Goal: Transaction & Acquisition: Download file/media

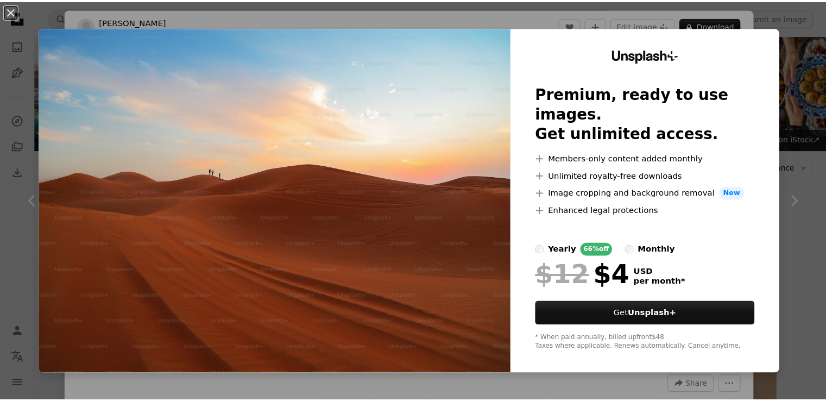
scroll to position [2702, 0]
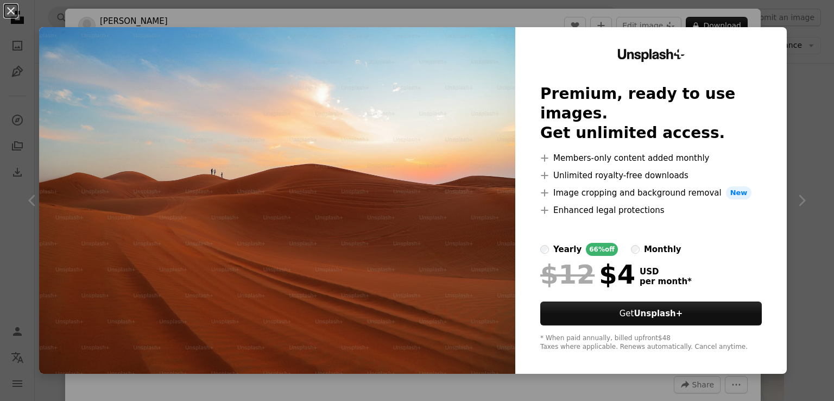
click at [482, 10] on div "An X shape Unsplash+ Premium, ready to use images. Get unlimited access. A plus…" at bounding box center [417, 200] width 834 height 401
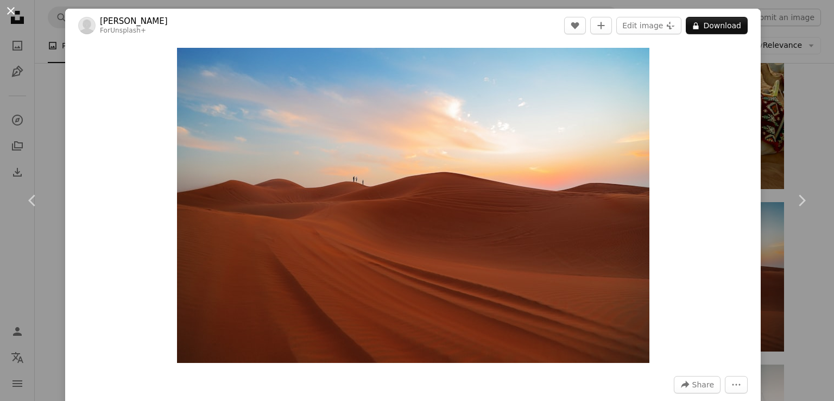
click at [7, 14] on button "An X shape" at bounding box center [10, 10] width 13 height 13
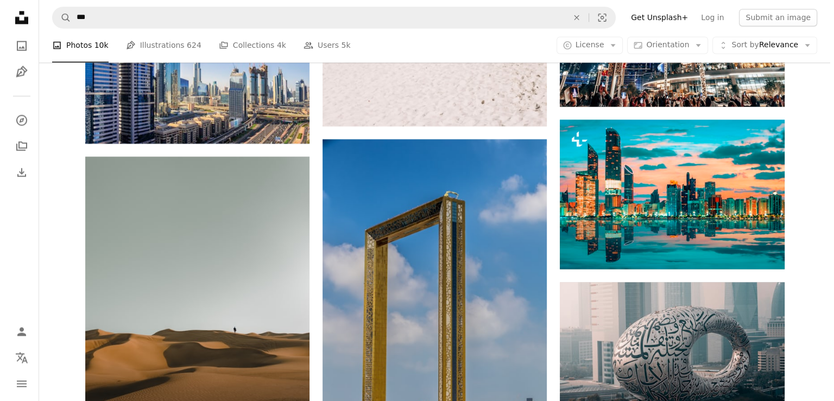
scroll to position [1772, 0]
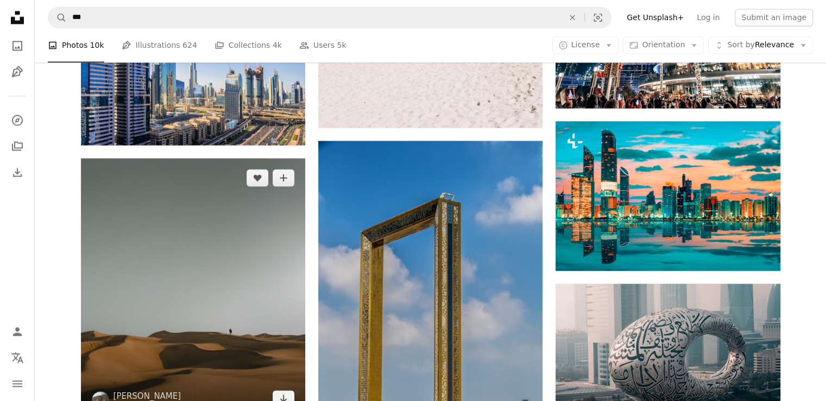
click at [251, 252] on img at bounding box center [193, 288] width 224 height 260
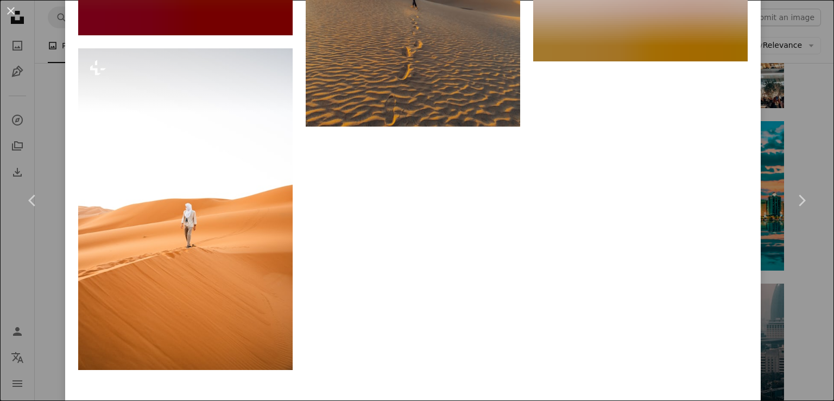
scroll to position [4371, 0]
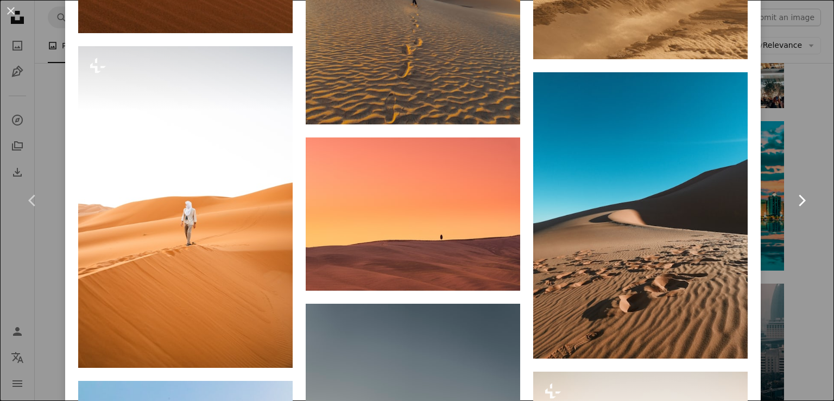
click at [773, 216] on link "Chevron right" at bounding box center [801, 200] width 65 height 104
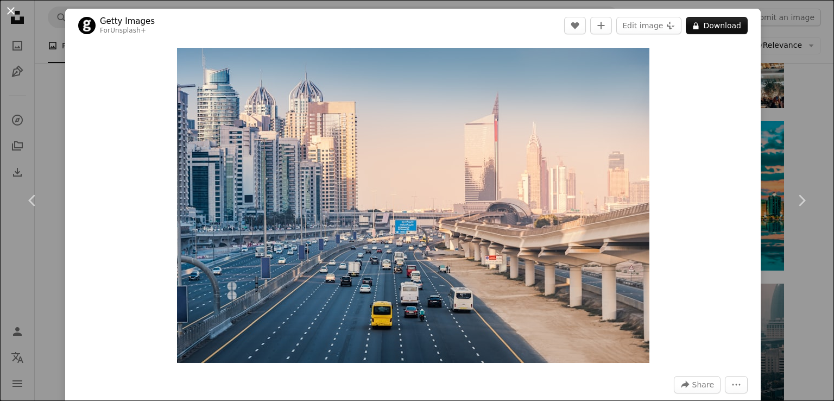
click at [9, 12] on button "An X shape" at bounding box center [10, 10] width 13 height 13
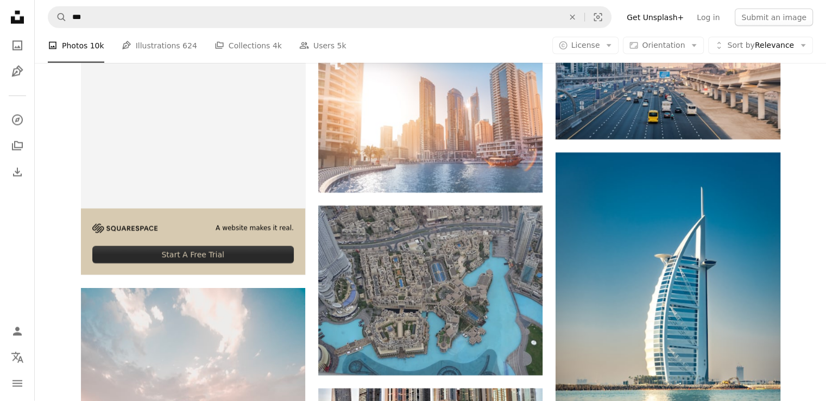
scroll to position [2221, 0]
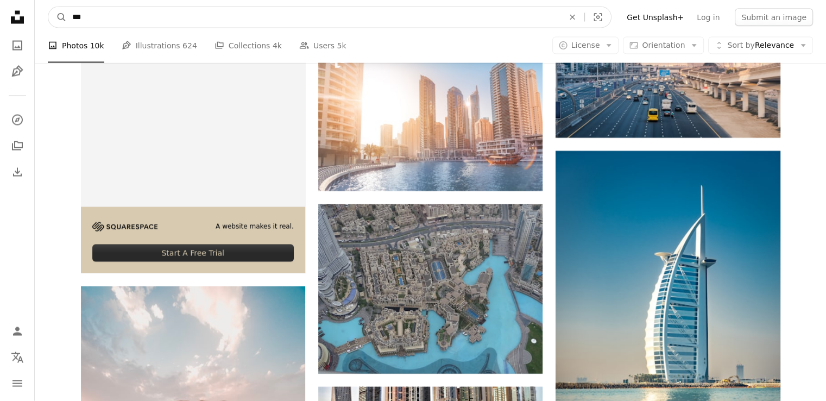
click at [185, 12] on input "***" at bounding box center [313, 17] width 493 height 21
type input "**********"
click at [48, 7] on button "A magnifying glass" at bounding box center [57, 17] width 18 height 21
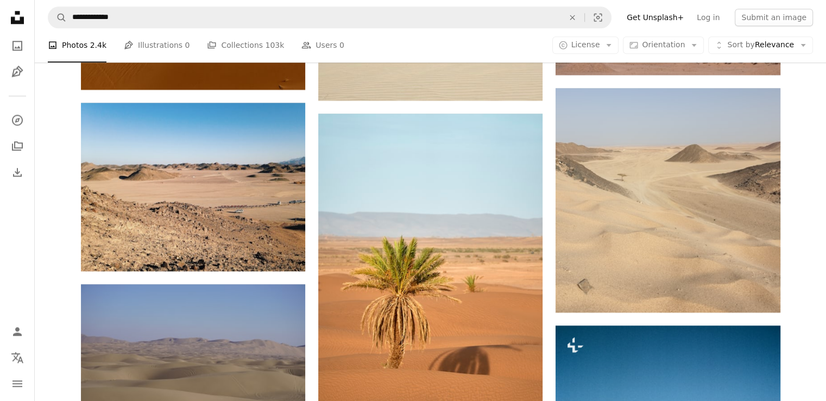
scroll to position [1396, 0]
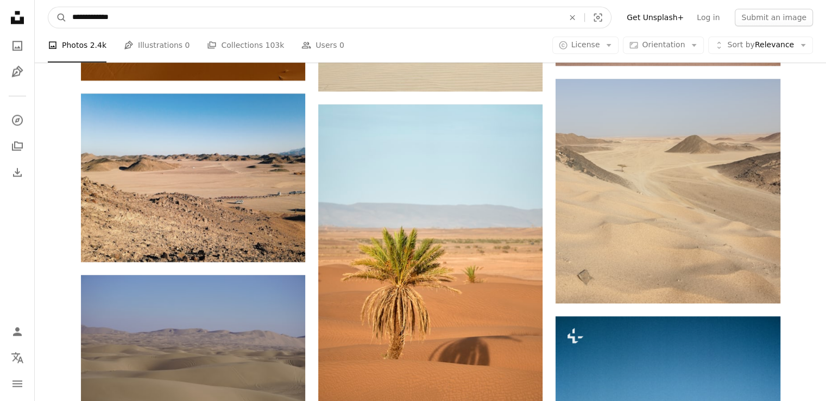
click at [220, 18] on input "**********" at bounding box center [313, 17] width 493 height 21
type input "***"
click at [48, 7] on button "A magnifying glass" at bounding box center [57, 17] width 18 height 21
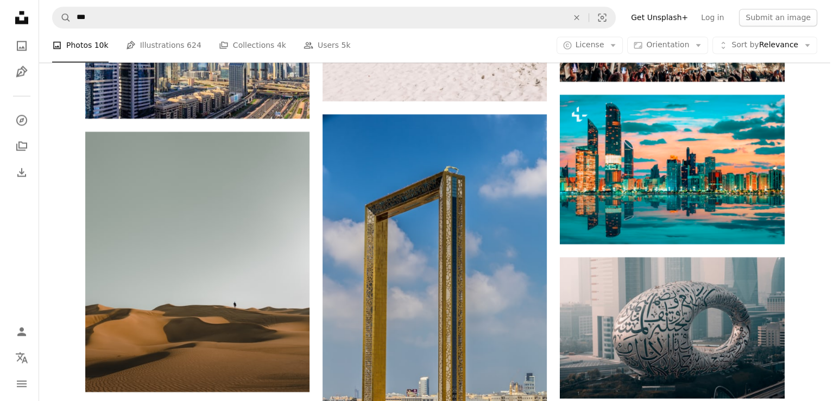
scroll to position [1794, 0]
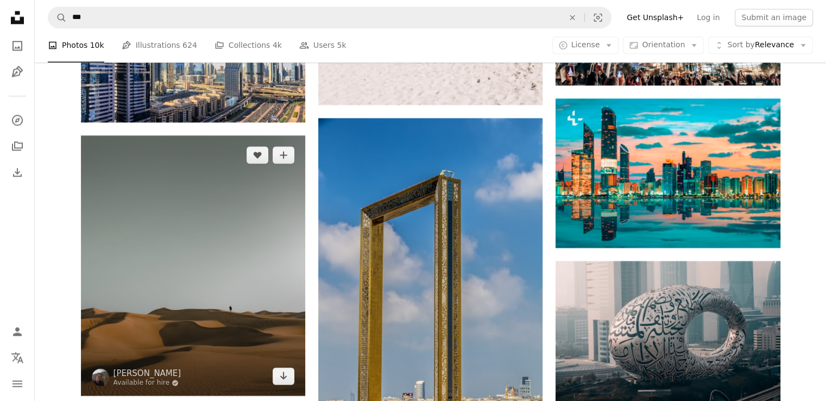
click at [234, 226] on img at bounding box center [193, 265] width 224 height 260
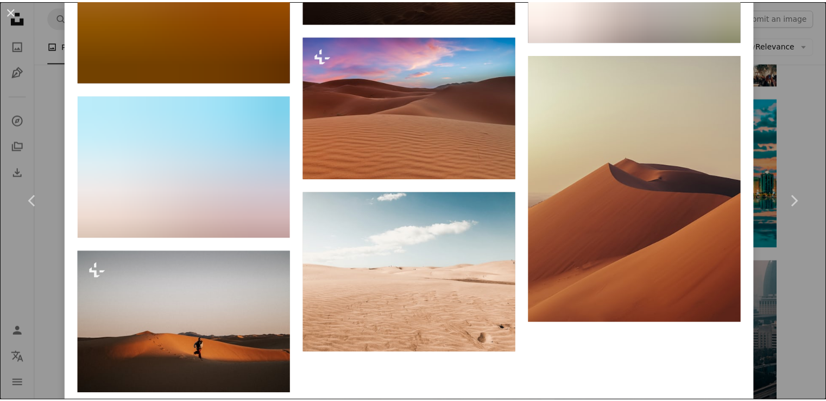
scroll to position [5814, 0]
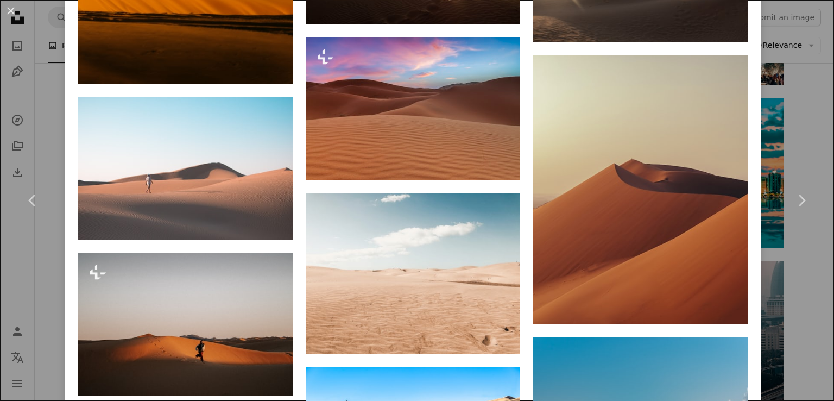
click at [780, 255] on div "An X shape Chevron left Chevron right Musab Al Rawahi Available for hire A chec…" at bounding box center [417, 200] width 834 height 401
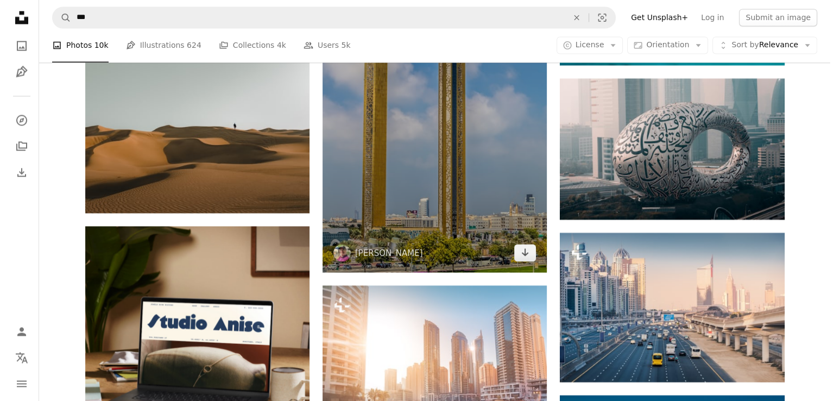
scroll to position [1981, 0]
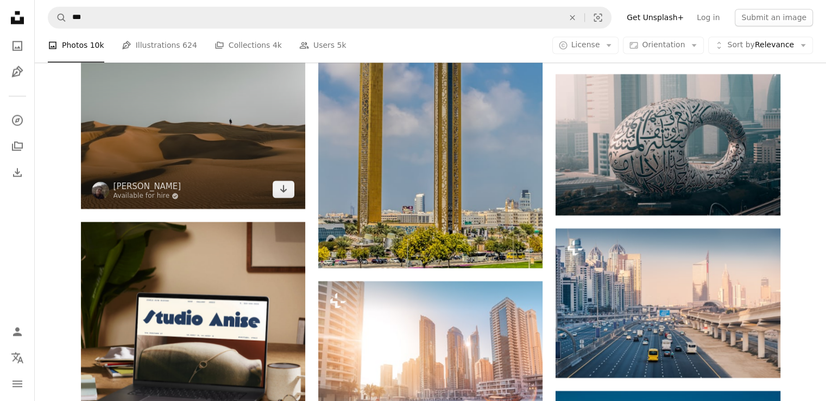
click at [267, 112] on img at bounding box center [193, 78] width 224 height 260
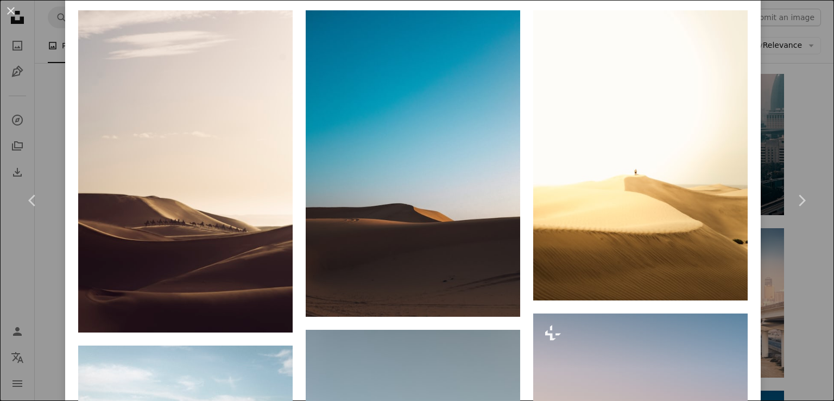
scroll to position [788, 0]
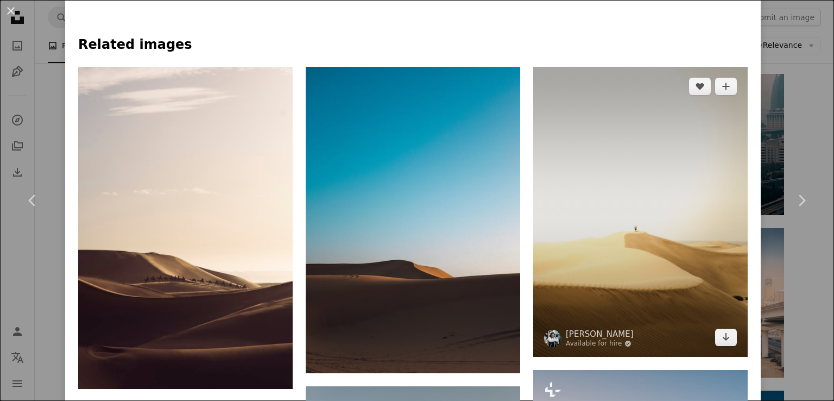
click at [591, 297] on img at bounding box center [640, 211] width 214 height 289
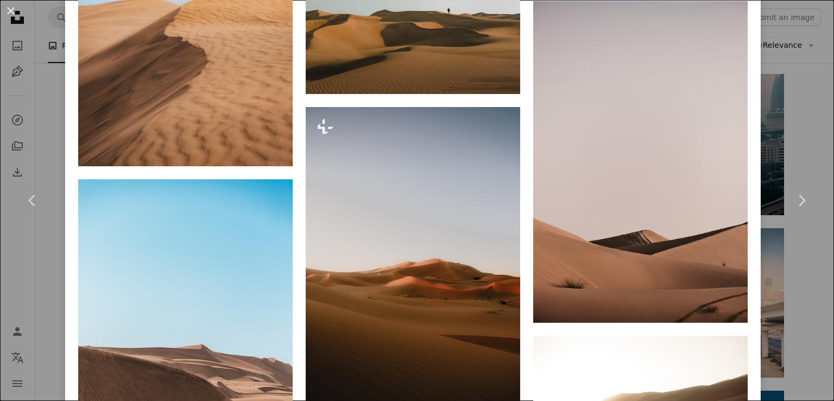
scroll to position [1197, 0]
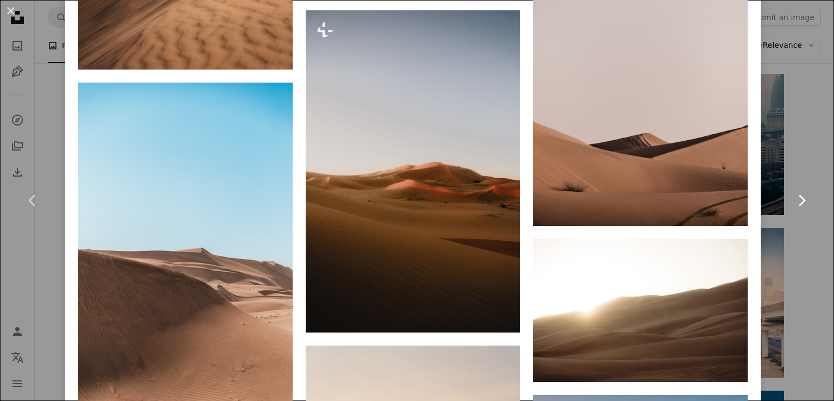
click at [794, 242] on link "Chevron right" at bounding box center [801, 200] width 65 height 104
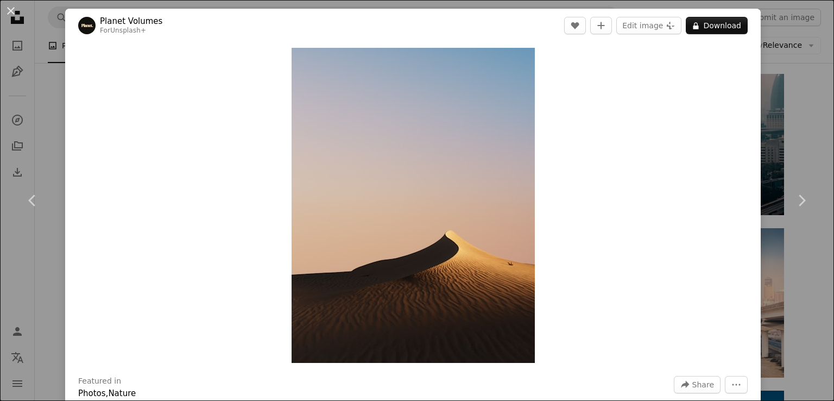
click at [793, 141] on div "An X shape Chevron left Chevron right Planet Volumes For Unsplash+ A heart A pl…" at bounding box center [417, 200] width 834 height 401
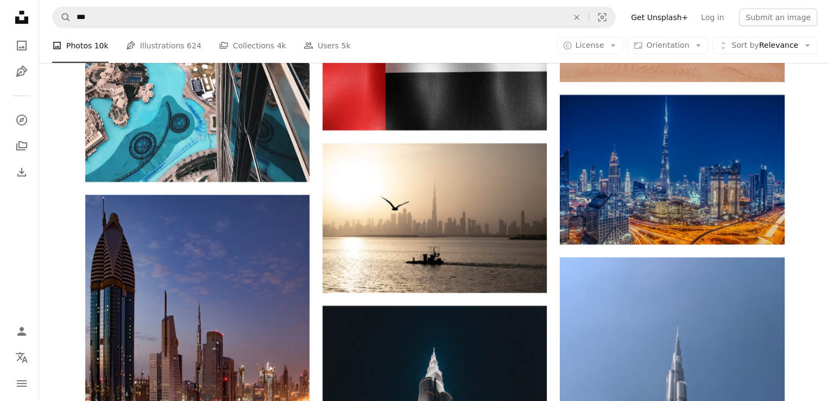
scroll to position [3443, 0]
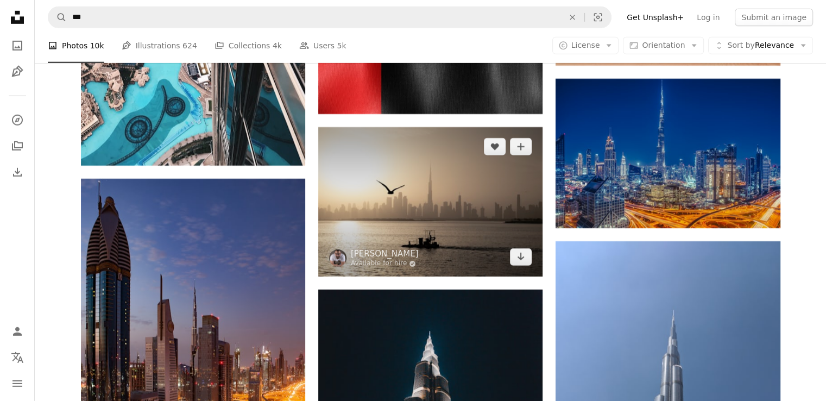
click at [441, 198] on img at bounding box center [430, 201] width 224 height 149
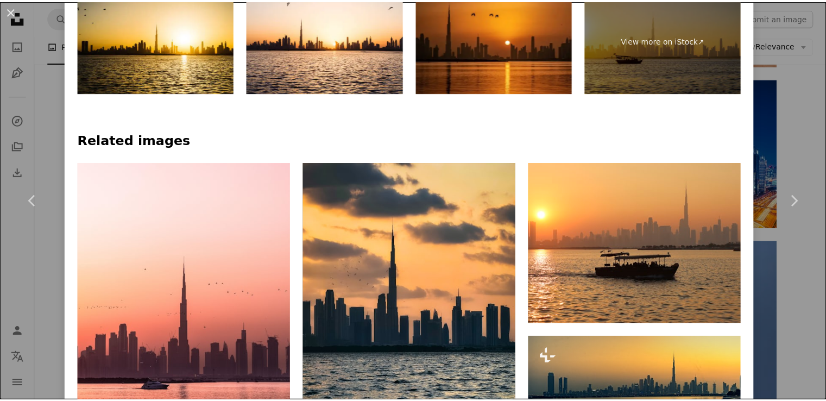
scroll to position [649, 0]
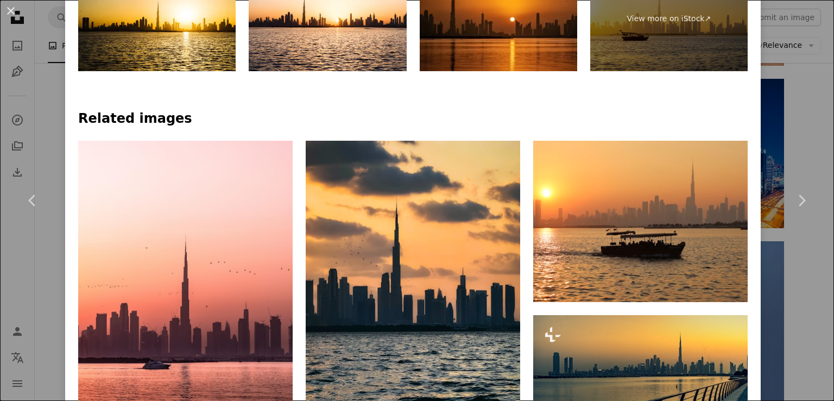
click at [799, 277] on div "An X shape Chevron left Chevron right [PERSON_NAME] Available for hire A checkm…" at bounding box center [417, 200] width 834 height 401
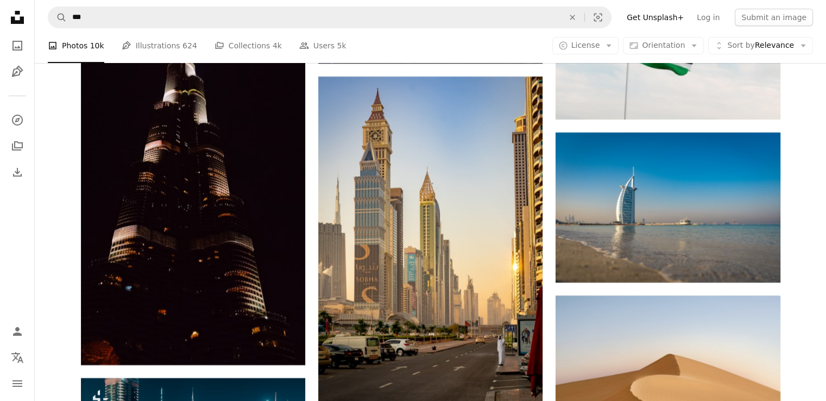
scroll to position [4005, 0]
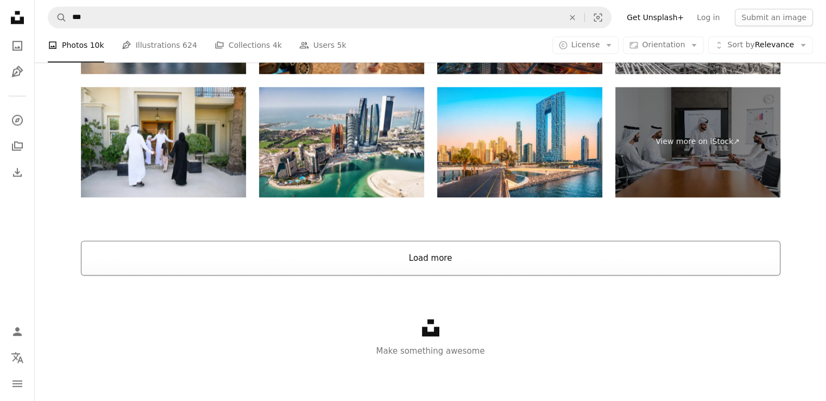
click at [444, 255] on button "Load more" at bounding box center [430, 257] width 699 height 35
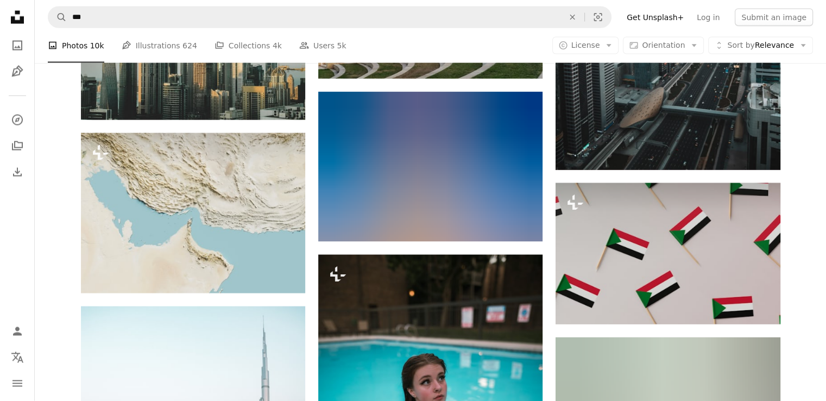
scroll to position [10350, 0]
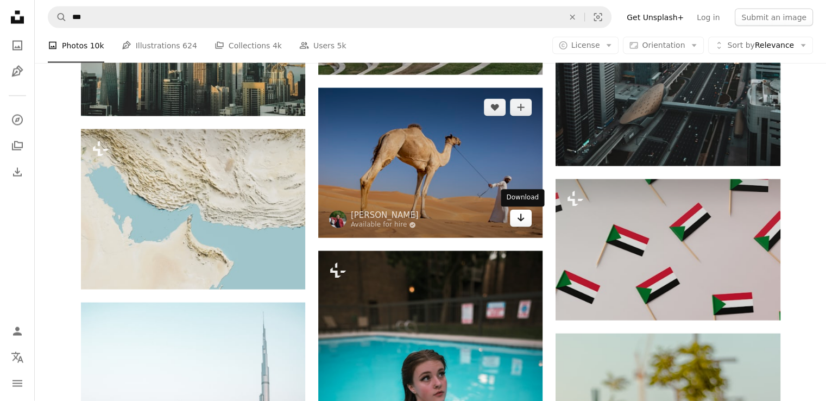
click at [527, 220] on link "Arrow pointing down" at bounding box center [521, 218] width 22 height 17
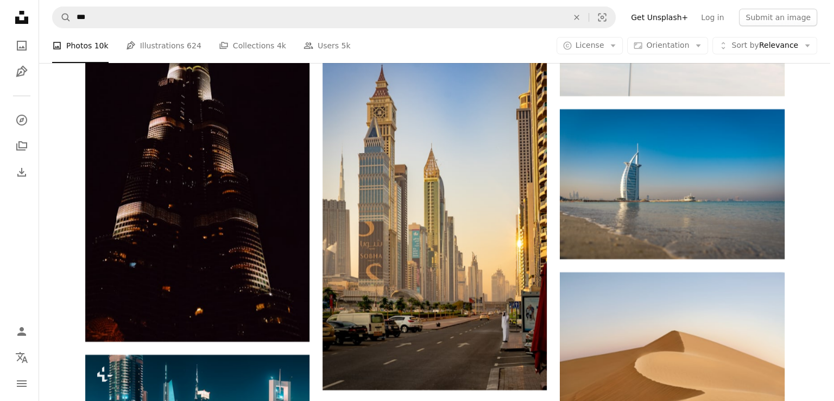
scroll to position [4032, 0]
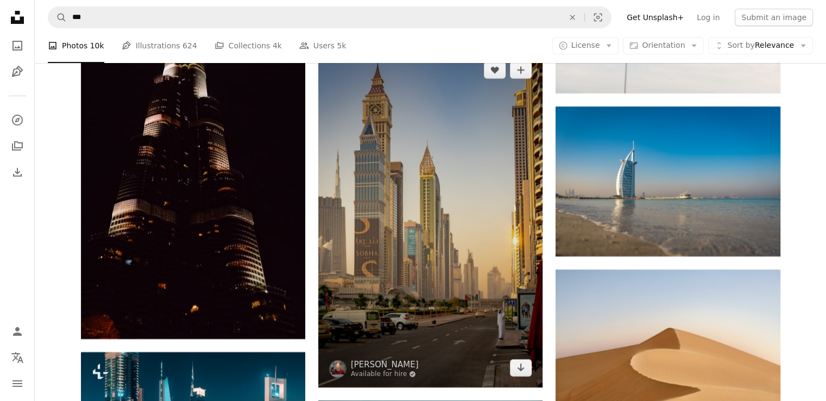
click at [478, 202] on img at bounding box center [430, 218] width 224 height 337
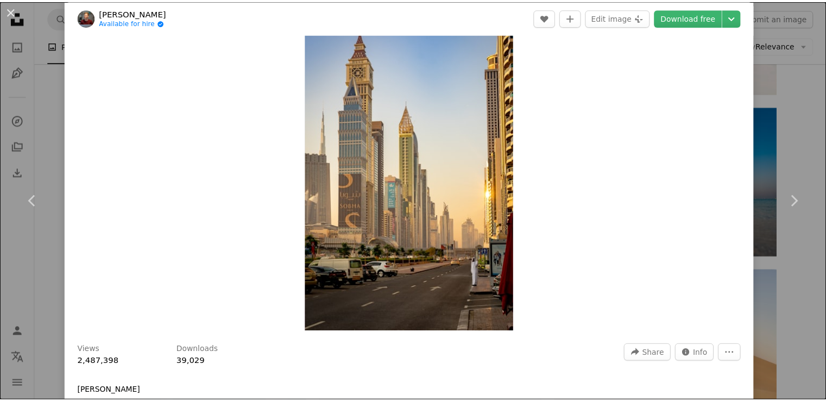
scroll to position [33, 0]
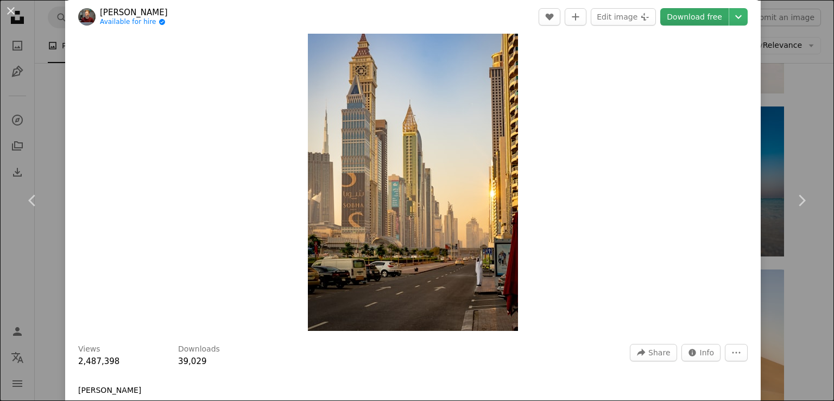
click at [677, 12] on link "Download free" at bounding box center [694, 16] width 68 height 17
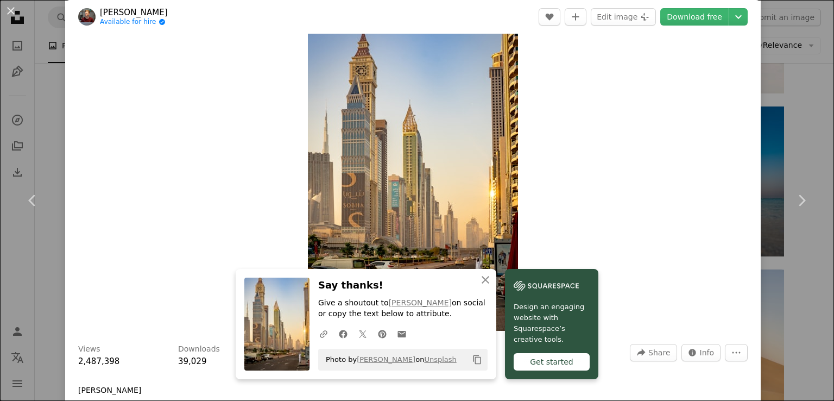
click at [795, 102] on div "An X shape Chevron left Chevron right An X shape Close Say thanks! Give a shout…" at bounding box center [417, 200] width 834 height 401
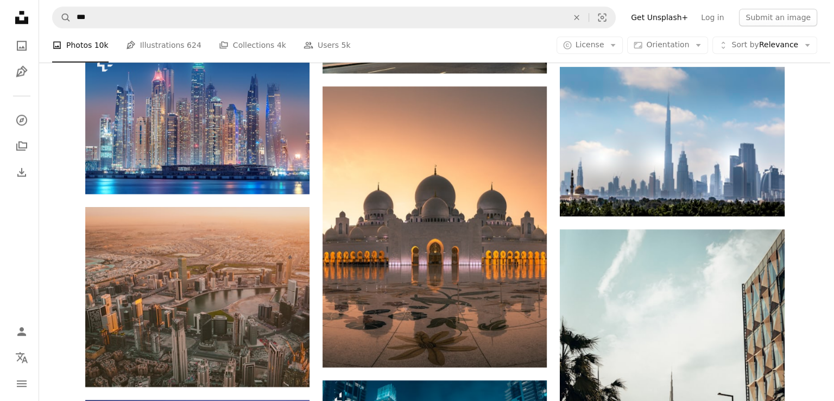
scroll to position [1020, 0]
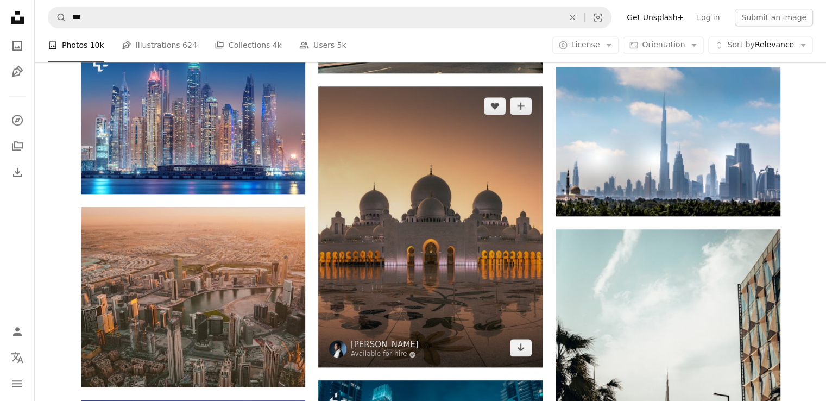
click at [483, 224] on img at bounding box center [430, 226] width 224 height 281
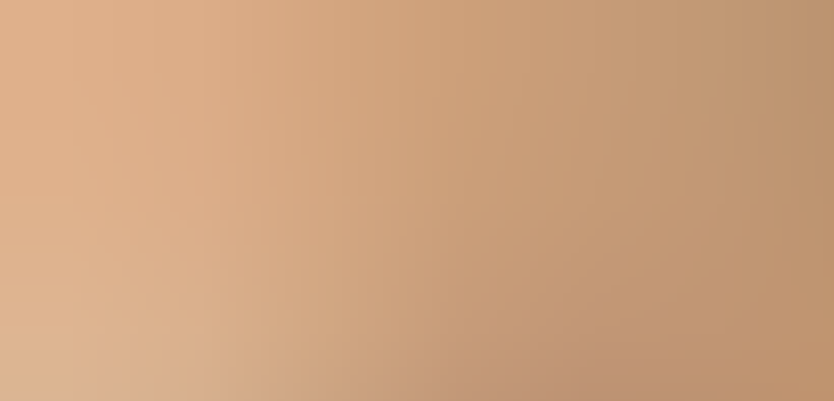
scroll to position [311, 0]
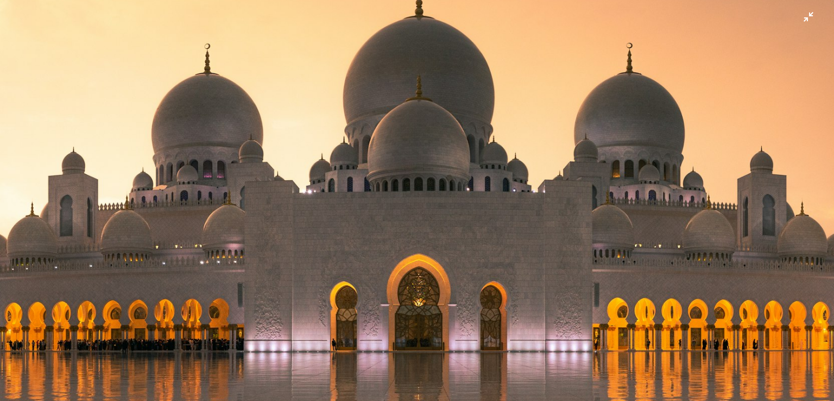
click at [801, 17] on img "Zoom out on this image" at bounding box center [416, 210] width 835 height 1044
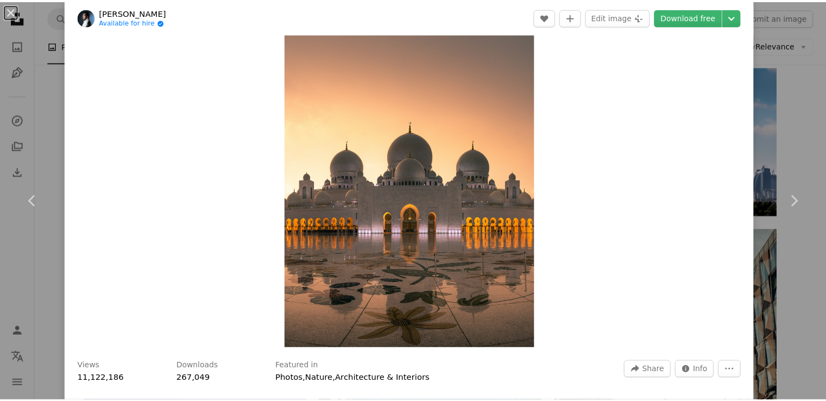
scroll to position [14, 0]
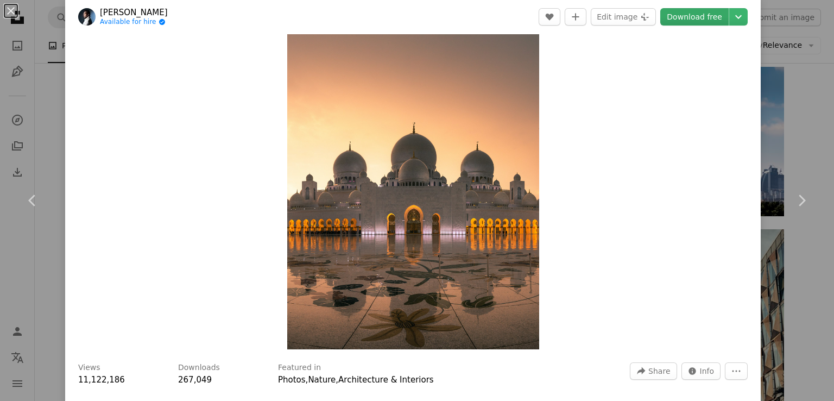
click at [688, 18] on link "Download free" at bounding box center [694, 16] width 68 height 17
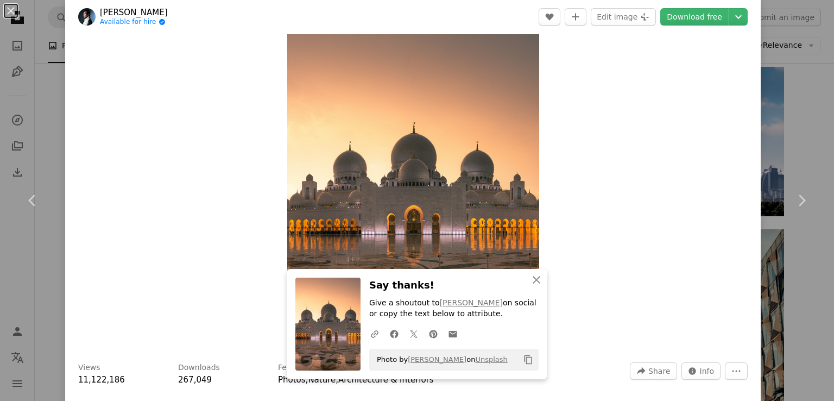
click at [809, 110] on div "An X shape Chevron left Chevron right An X shape Close Say thanks! Give a shout…" at bounding box center [417, 200] width 834 height 401
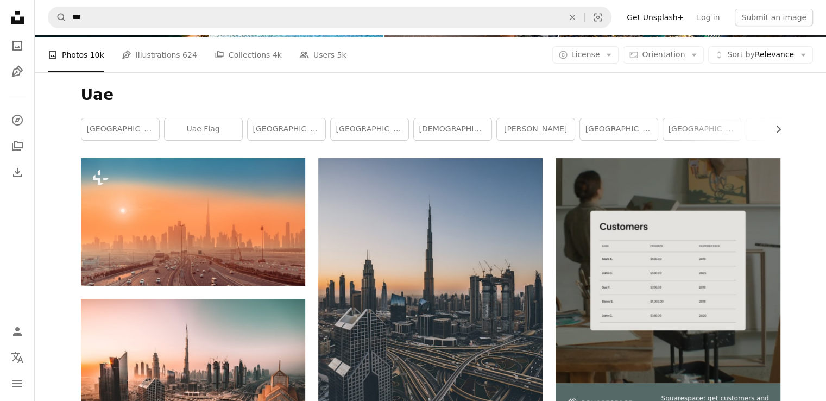
scroll to position [113, 0]
